Goal: Transaction & Acquisition: Purchase product/service

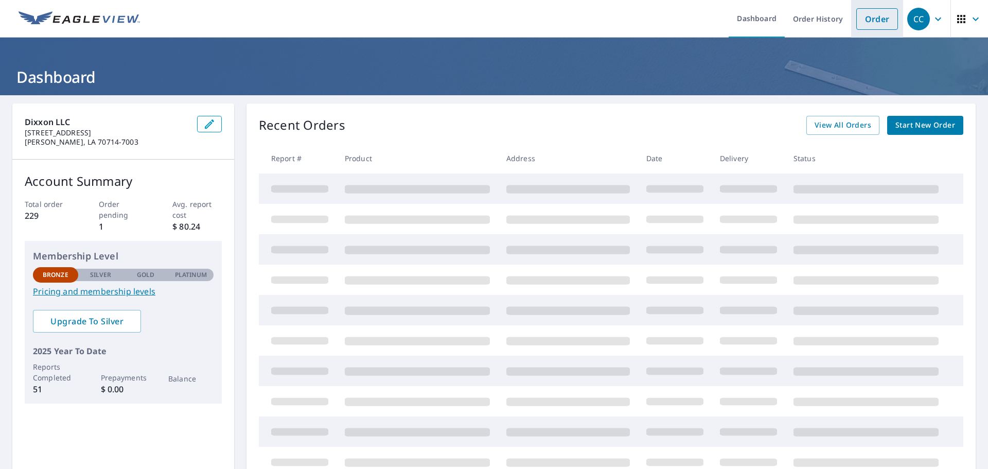
click at [875, 14] on link "Order" at bounding box center [877, 19] width 42 height 22
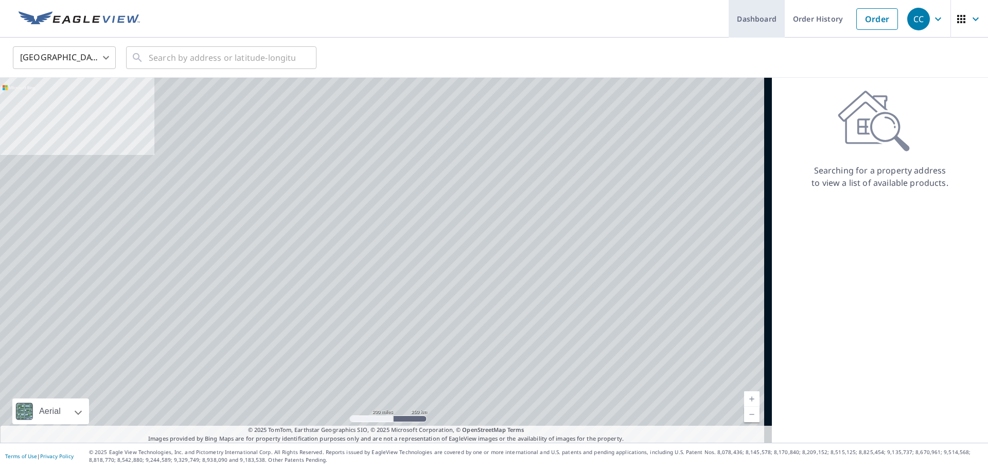
click at [747, 16] on link "Dashboard" at bounding box center [757, 19] width 56 height 38
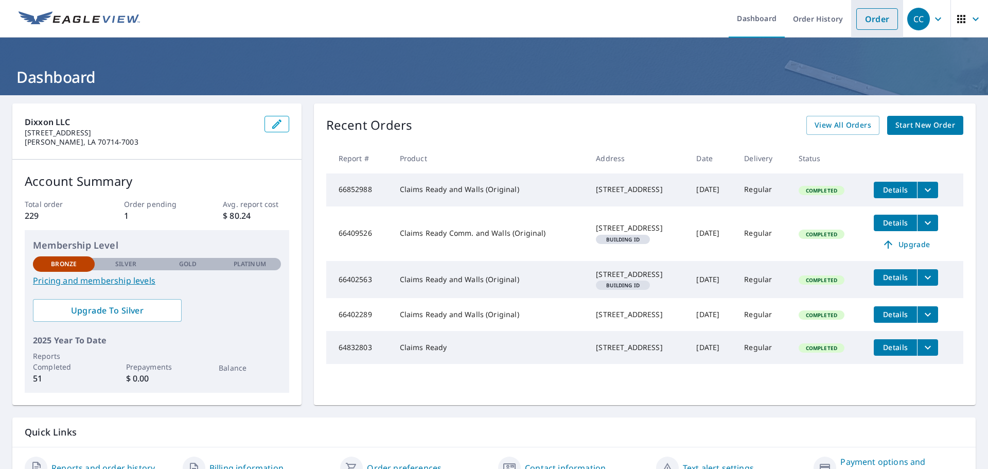
click at [856, 24] on link "Order" at bounding box center [877, 19] width 42 height 22
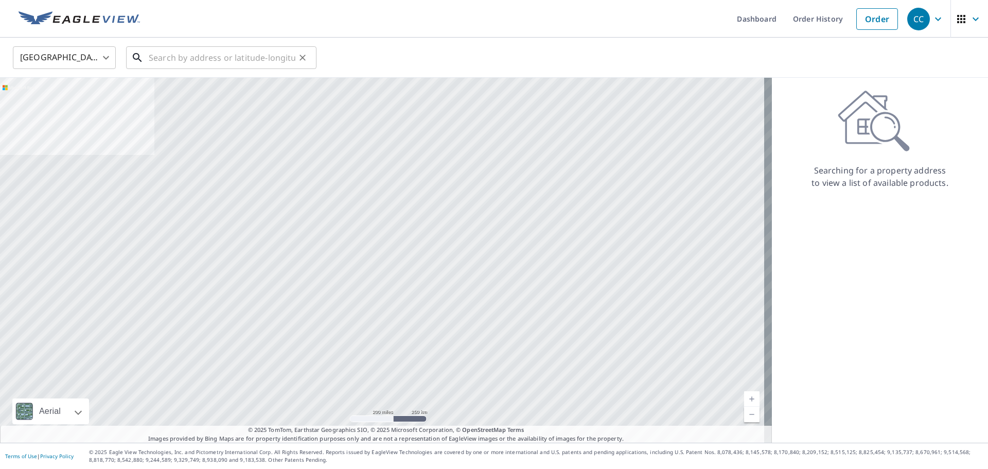
click at [224, 57] on input "text" at bounding box center [222, 57] width 147 height 29
paste input "[STREET_ADDRESS][PERSON_NAME]"
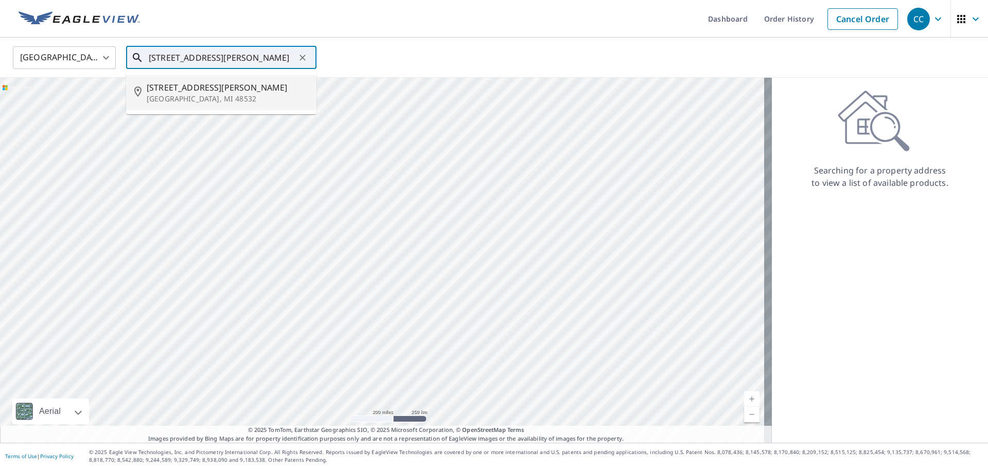
click at [211, 91] on span "[STREET_ADDRESS][PERSON_NAME]" at bounding box center [228, 87] width 162 height 12
type input "[STREET_ADDRESS][PERSON_NAME]"
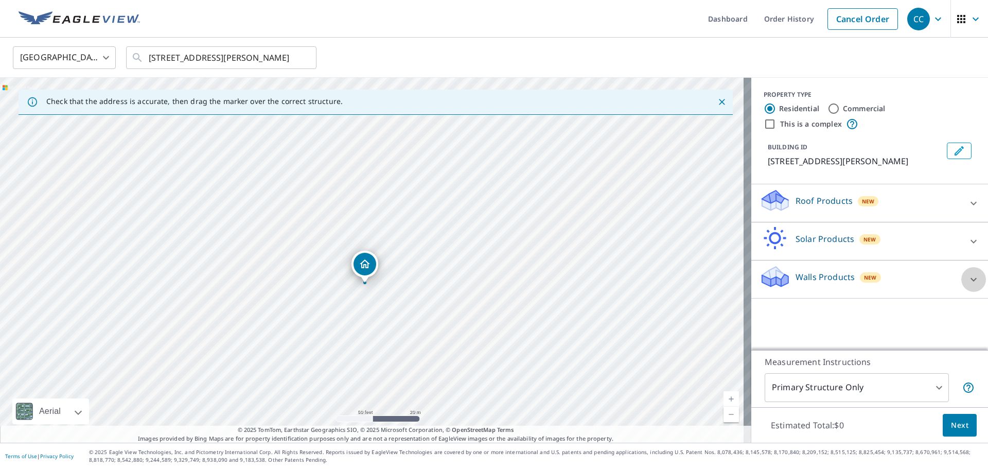
click at [967, 279] on icon at bounding box center [973, 279] width 12 height 12
click at [972, 197] on icon at bounding box center [973, 203] width 12 height 12
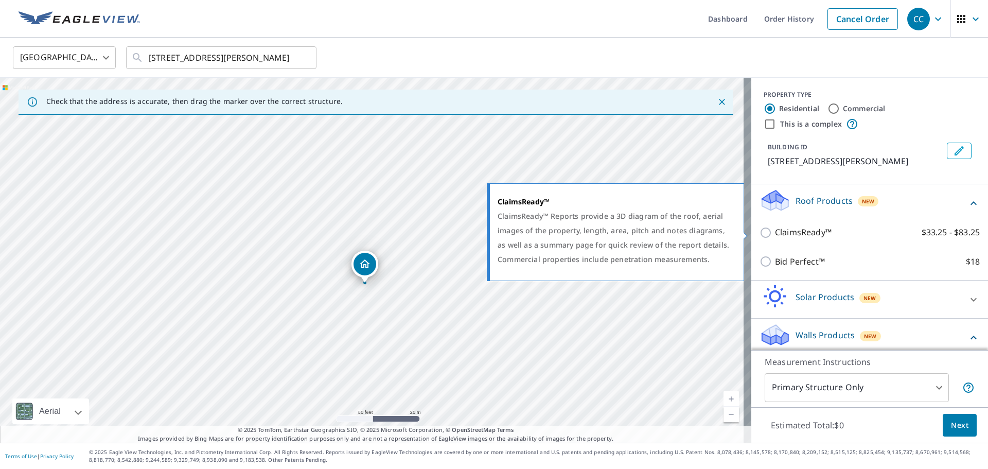
click at [760, 234] on input "ClaimsReady™ $33.25 - $83.25" at bounding box center [767, 232] width 15 height 12
checkbox input "true"
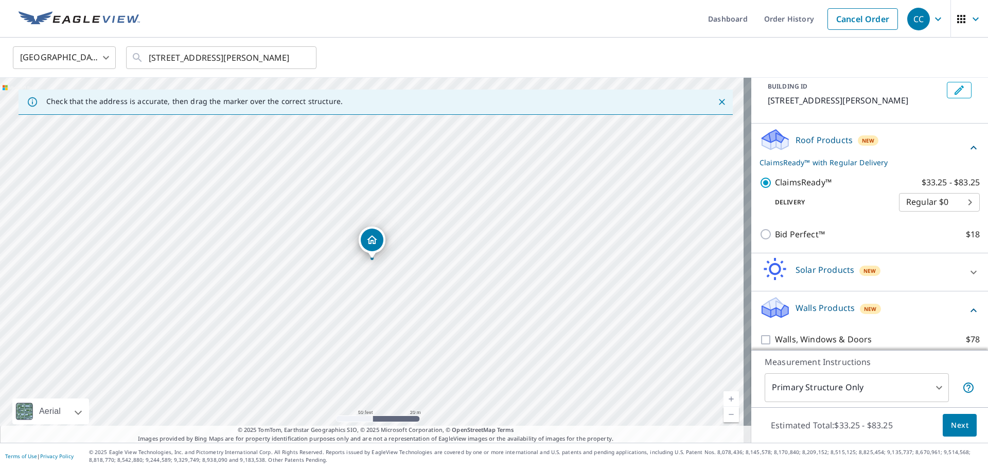
scroll to position [69, 0]
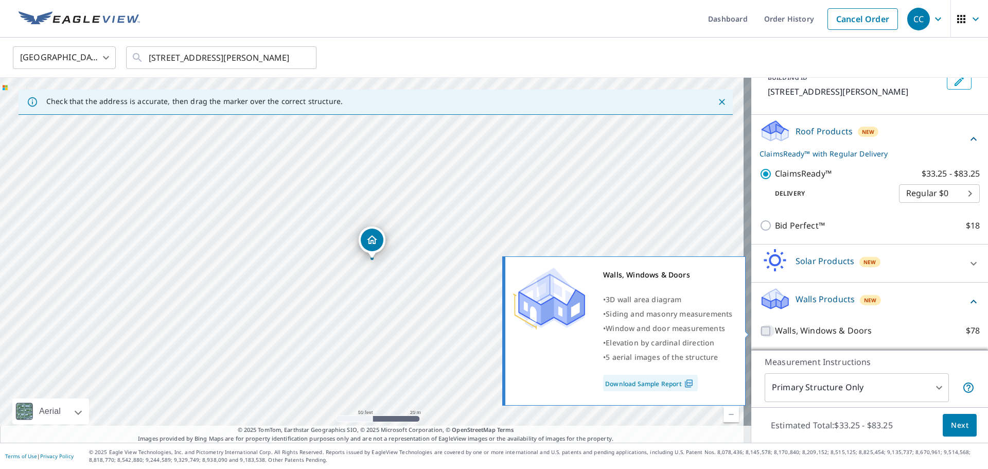
click at [762, 333] on input "Walls, Windows & Doors $78" at bounding box center [767, 331] width 15 height 12
checkbox input "true"
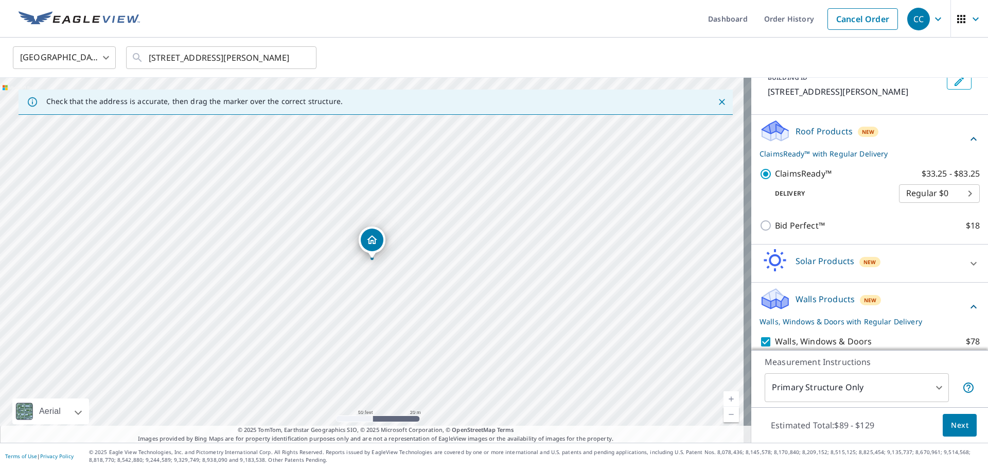
scroll to position [103, 0]
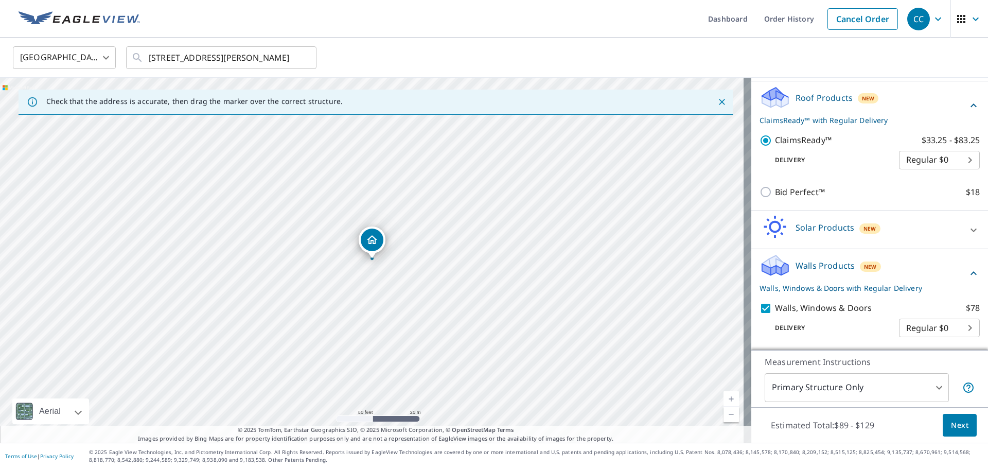
click at [955, 419] on span "Next" at bounding box center [959, 425] width 17 height 13
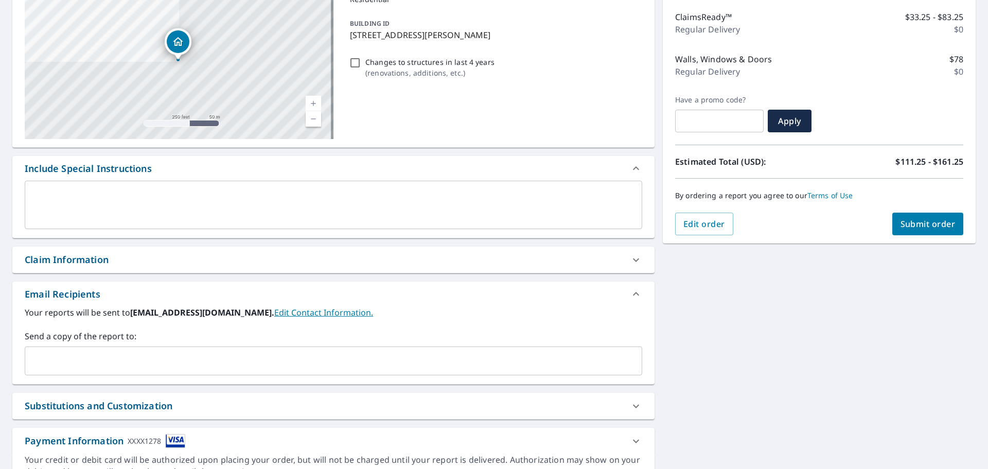
scroll to position [154, 0]
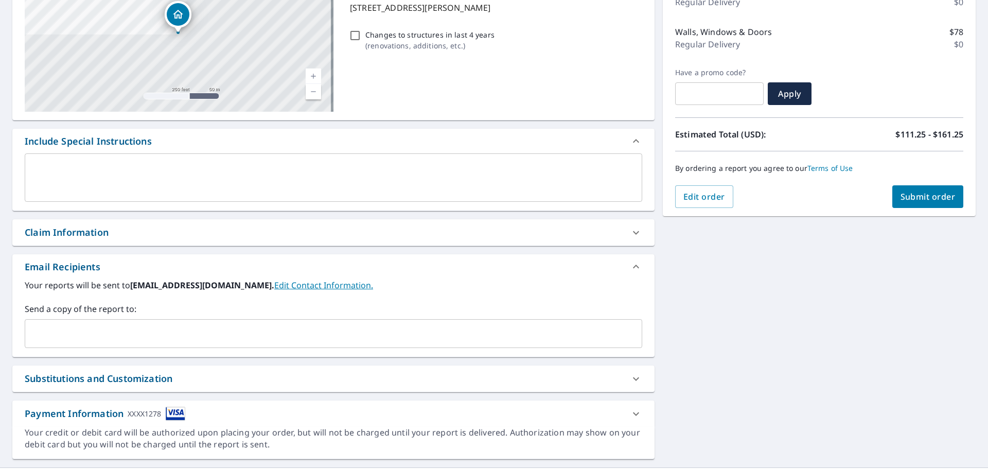
click at [81, 232] on div "Claim Information" at bounding box center [67, 232] width 84 height 14
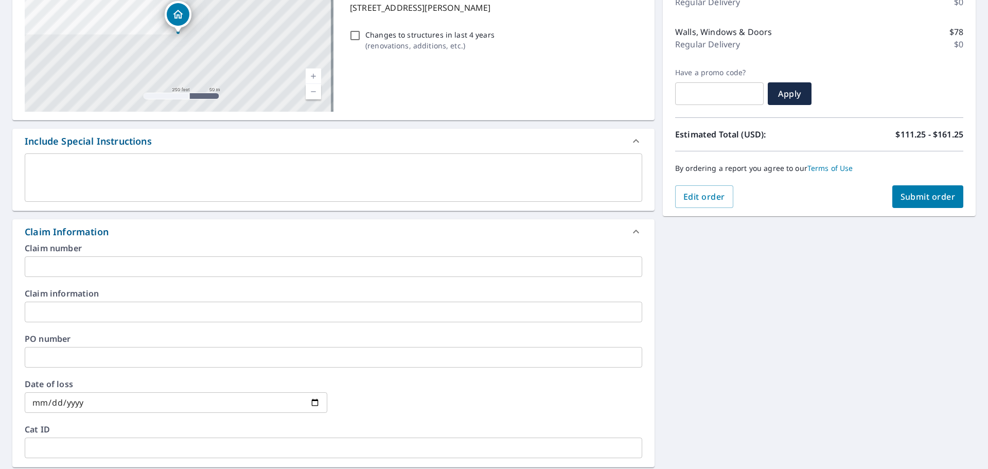
click at [86, 267] on input "text" at bounding box center [334, 266] width 618 height 21
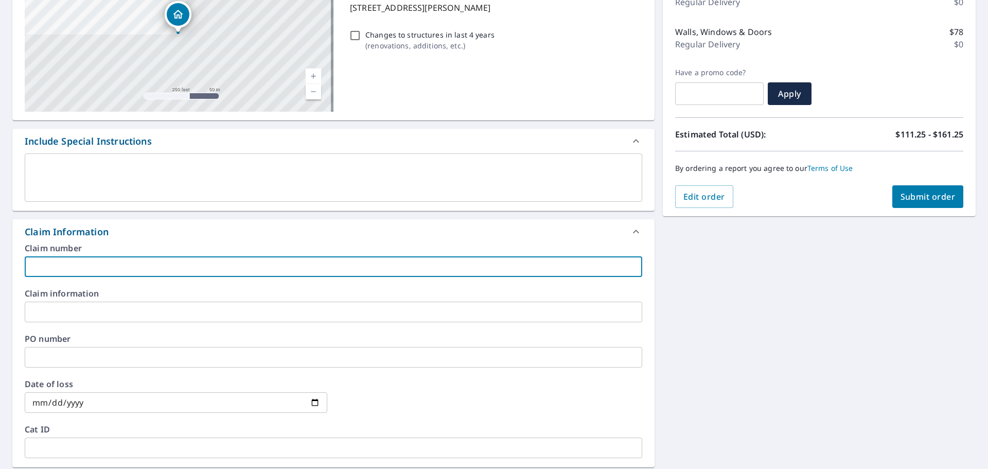
paste input "00201935986"
type input "00201935986"
click at [260, 294] on label "Claim information" at bounding box center [334, 293] width 618 height 8
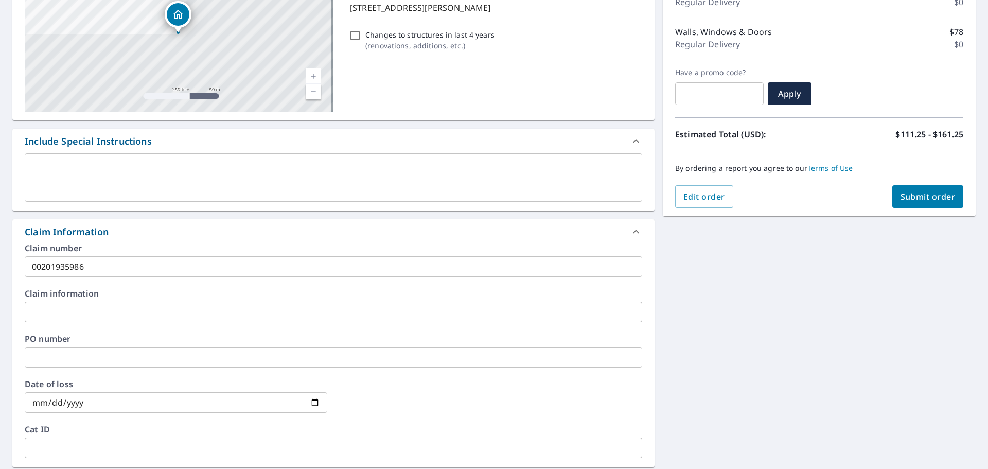
click at [908, 199] on span "Submit order" at bounding box center [928, 196] width 55 height 11
